Goal: Information Seeking & Learning: Check status

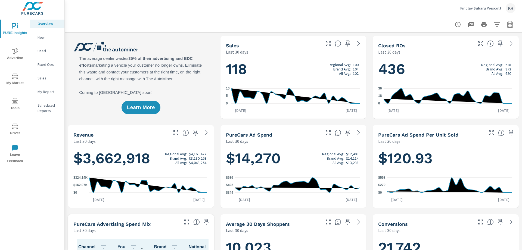
scroll to position [21, 0]
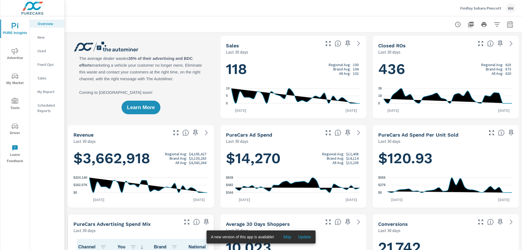
click at [15, 52] on icon "nav menu" at bounding box center [15, 51] width 7 height 6
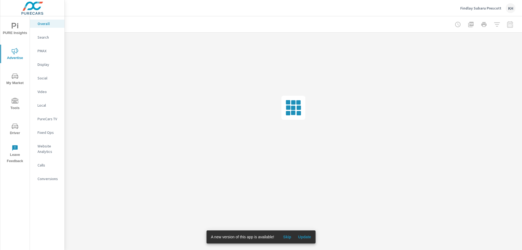
click at [44, 79] on p "Social" at bounding box center [49, 77] width 23 height 5
click at [307, 238] on span "Update" at bounding box center [304, 237] width 13 height 5
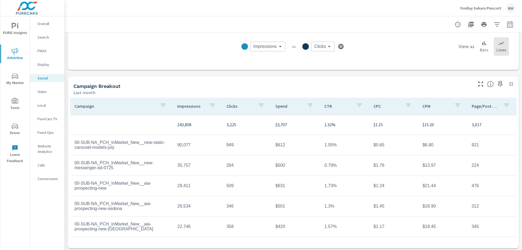
scroll to position [140, 0]
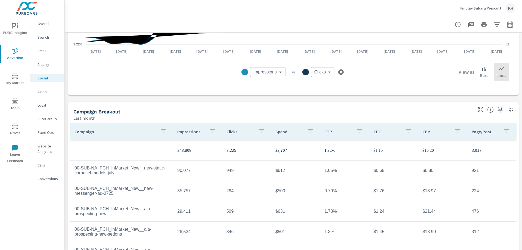
scroll to position [140, 0]
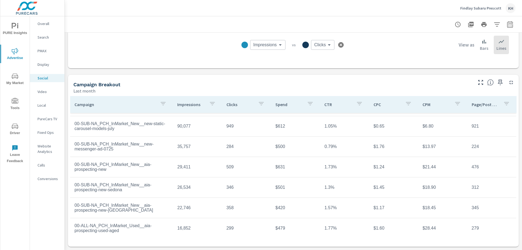
scroll to position [28, 0]
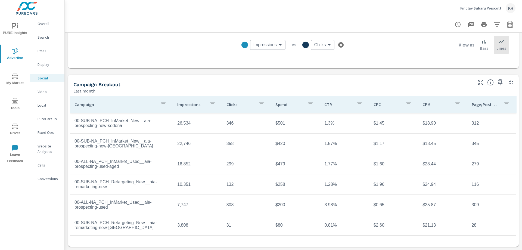
scroll to position [88, 0]
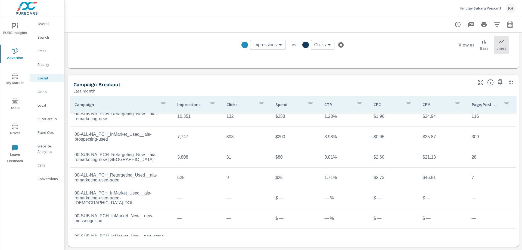
scroll to position [163, 0]
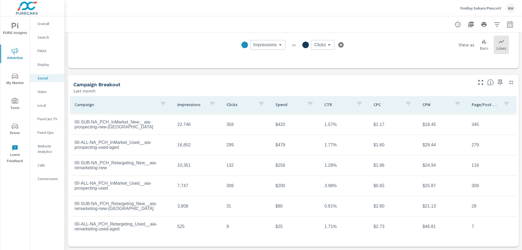
scroll to position [29, 0]
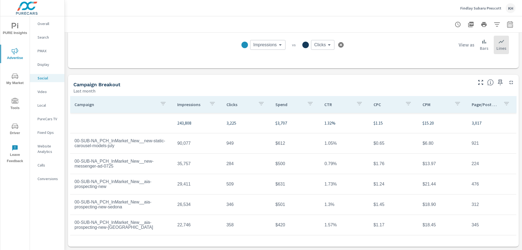
click at [406, 104] on icon "button" at bounding box center [408, 103] width 5 height 3
click at [418, 103] on div at bounding box center [261, 125] width 522 height 250
click at [455, 104] on icon "button" at bounding box center [458, 103] width 7 height 7
click at [445, 113] on div "CPM" at bounding box center [448, 118] width 71 height 14
click at [423, 105] on div at bounding box center [261, 125] width 522 height 250
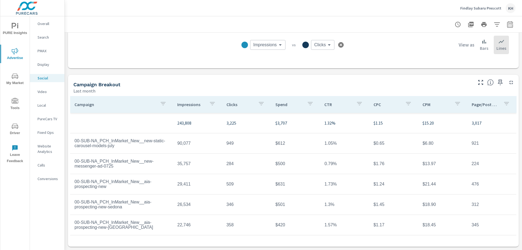
click at [452, 102] on button "button" at bounding box center [457, 104] width 11 height 13
click at [439, 101] on div at bounding box center [261, 125] width 522 height 250
click at [423, 107] on p "CPM" at bounding box center [436, 104] width 27 height 5
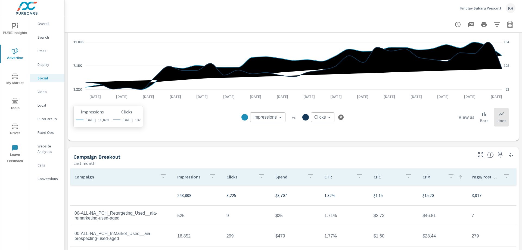
scroll to position [58, 0]
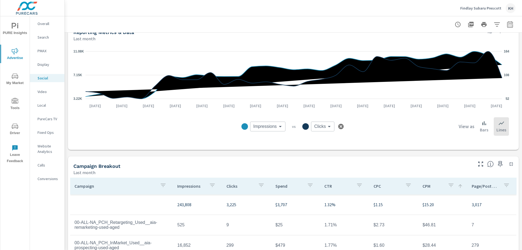
click at [507, 27] on icon "button" at bounding box center [510, 24] width 7 height 7
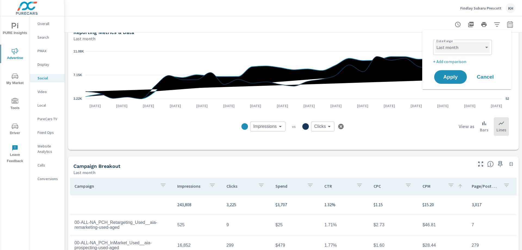
click at [477, 50] on select "Custom Yesterday Last week Last 7 days Last 14 days Last 30 days Last 45 days L…" at bounding box center [463, 47] width 54 height 11
click at [436, 42] on select "Custom Yesterday Last week Last 7 days Last 14 days Last 30 days Last 45 days L…" at bounding box center [463, 47] width 54 height 11
select select "Month to date"
click at [455, 72] on button "Apply" at bounding box center [451, 77] width 34 height 14
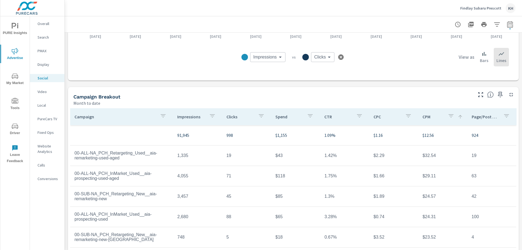
scroll to position [136, 0]
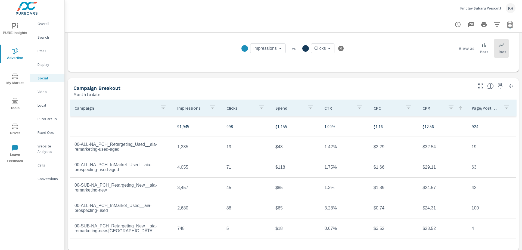
click at [278, 114] on div "Spend" at bounding box center [296, 108] width 40 height 13
click at [280, 109] on p "Spend" at bounding box center [286, 107] width 21 height 5
click at [455, 108] on icon "button" at bounding box center [457, 107] width 5 height 3
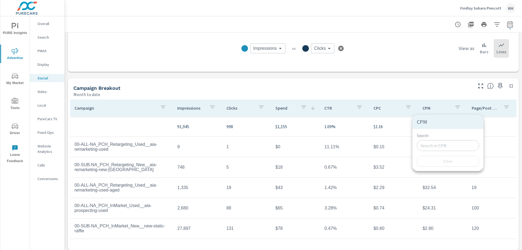
click at [419, 107] on div at bounding box center [261, 125] width 522 height 250
click at [423, 110] on p "CPM" at bounding box center [436, 107] width 27 height 5
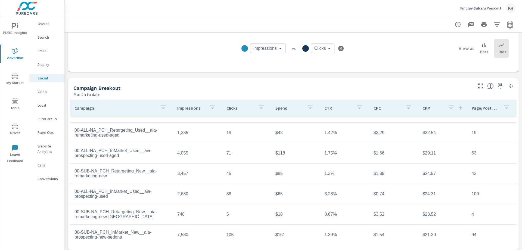
scroll to position [27, 0]
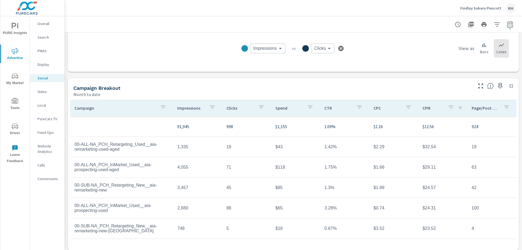
scroll to position [27, 0]
click at [147, 46] on div "Impressions Impressions ​ vs Clicks Clicks ​ View as Bars Lines" at bounding box center [294, 48] width 432 height 27
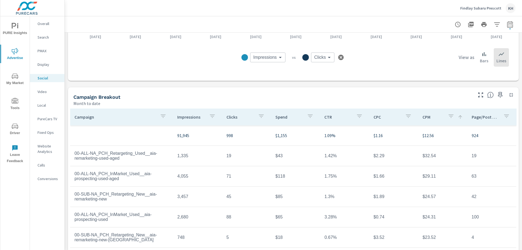
scroll to position [136, 0]
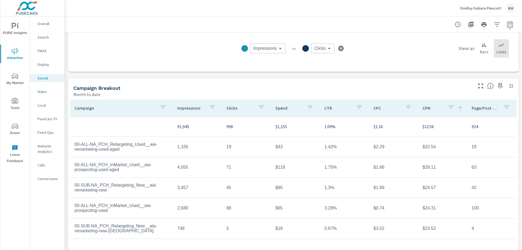
click at [479, 110] on p "Page/Post Action" at bounding box center [485, 107] width 27 height 5
click at [479, 110] on p "Page/Post Action" at bounding box center [482, 107] width 21 height 5
click at [423, 107] on p "CPM" at bounding box center [436, 107] width 27 height 5
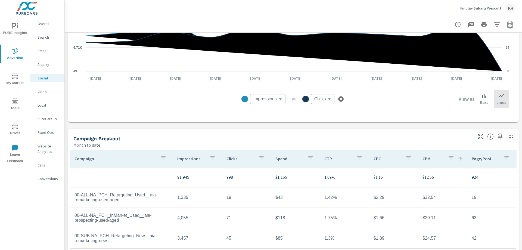
scroll to position [82, 0]
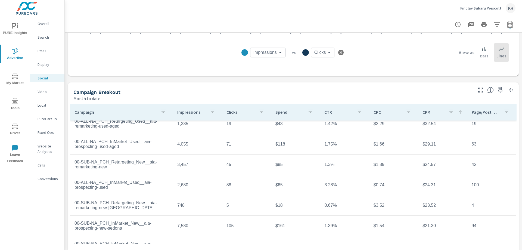
scroll to position [140, 0]
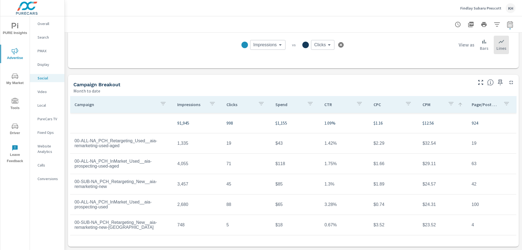
click at [423, 104] on p "CPM" at bounding box center [433, 104] width 21 height 5
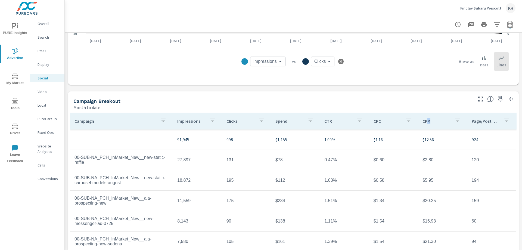
scroll to position [85, 0]
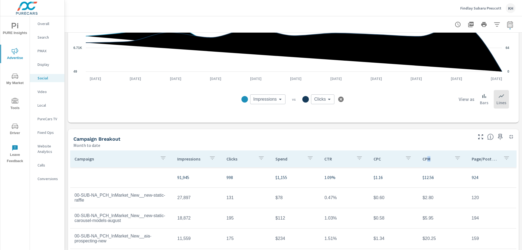
click at [423, 156] on div "CPM" at bounding box center [443, 159] width 40 height 13
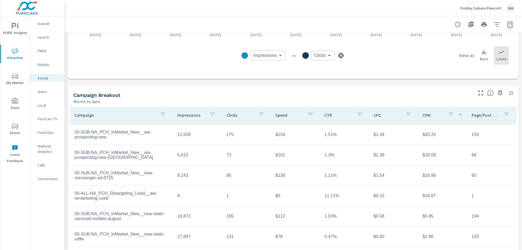
scroll to position [140, 0]
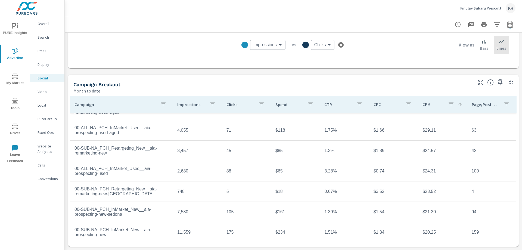
scroll to position [1, 0]
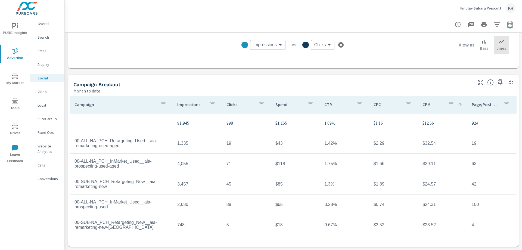
scroll to position [27, 0]
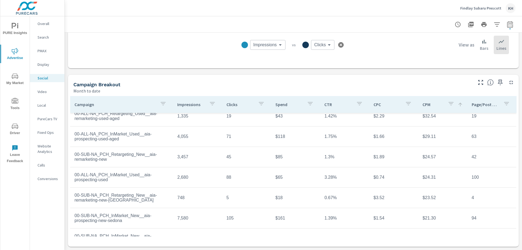
click at [446, 74] on div "Impressions Month to date 91,945 Clicks Month to date 998 Spend Month to date $…" at bounding box center [294, 71] width 458 height 357
click at [504, 104] on icon "button" at bounding box center [507, 103] width 7 height 7
click at [453, 85] on div at bounding box center [261, 125] width 522 height 250
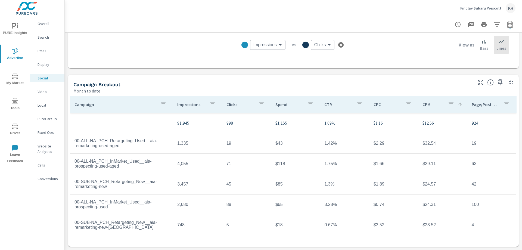
scroll to position [27, 0]
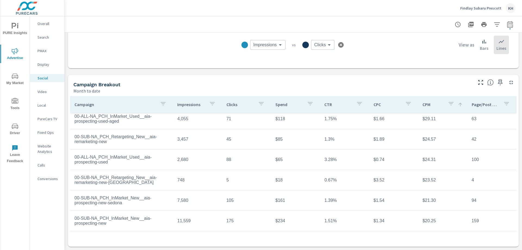
scroll to position [54, 0]
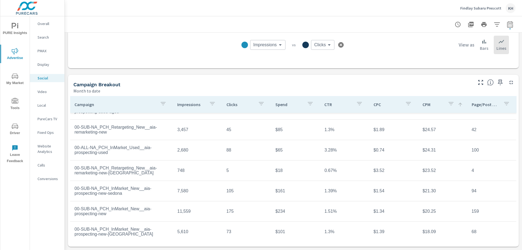
scroll to position [82, 0]
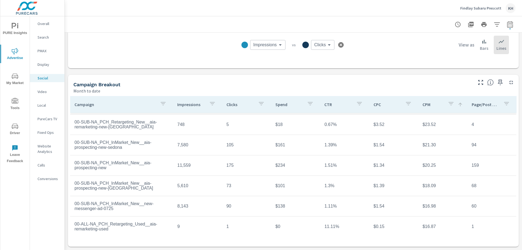
scroll to position [109, 0]
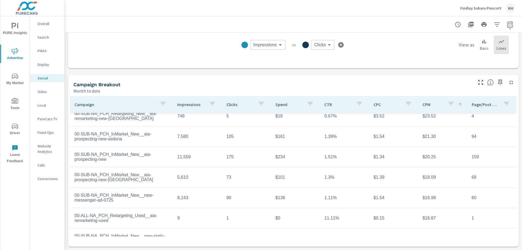
click at [79, 35] on div "Impressions Impressions ​ vs Clicks Clicks ​ View as Bars Lines" at bounding box center [294, 44] width 432 height 27
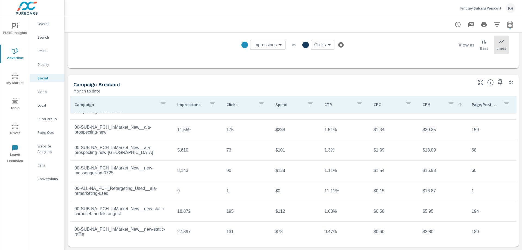
click at [80, 48] on div "Impressions Impressions ​ vs Clicks Clicks ​ View as Bars Lines" at bounding box center [294, 44] width 432 height 27
